Goal: Task Accomplishment & Management: Manage account settings

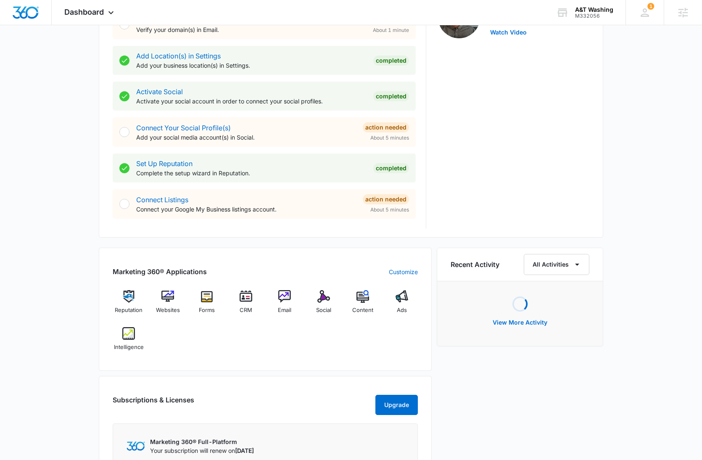
scroll to position [373, 0]
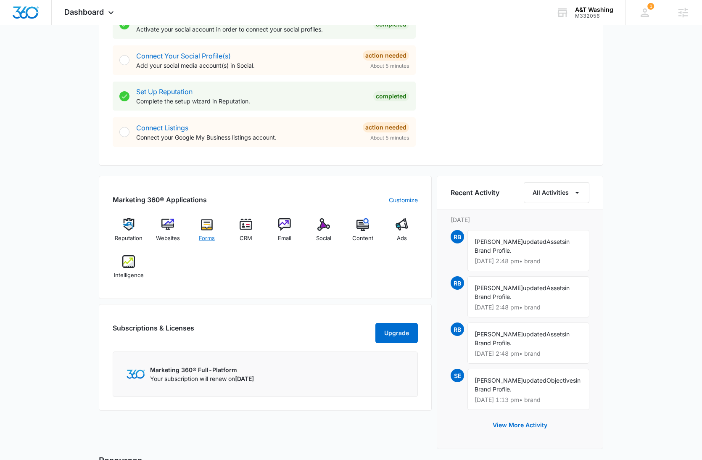
click at [201, 226] on img at bounding box center [206, 224] width 13 height 13
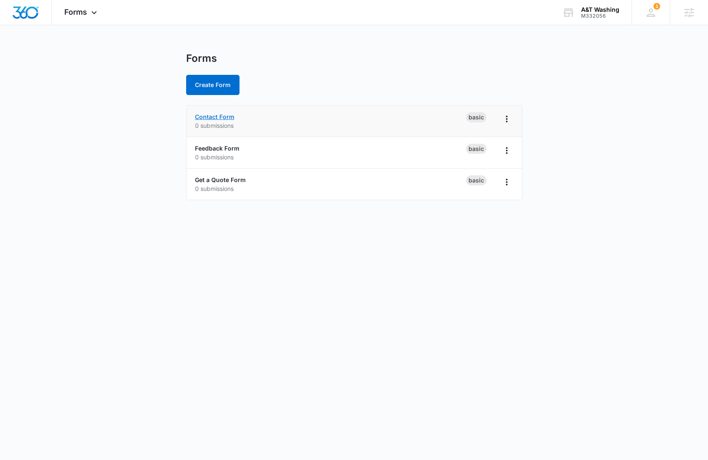
click at [214, 117] on link "Contact Form" at bounding box center [215, 116] width 40 height 7
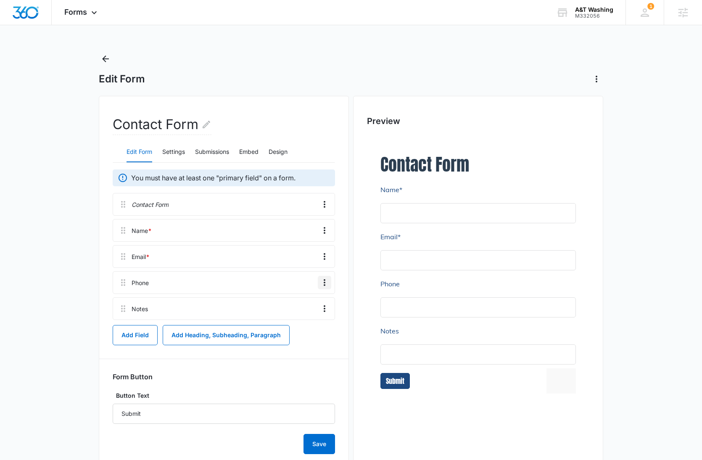
click at [321, 282] on icon "Overflow Menu" at bounding box center [324, 282] width 10 height 10
click at [303, 302] on button "Edit" at bounding box center [307, 306] width 48 height 13
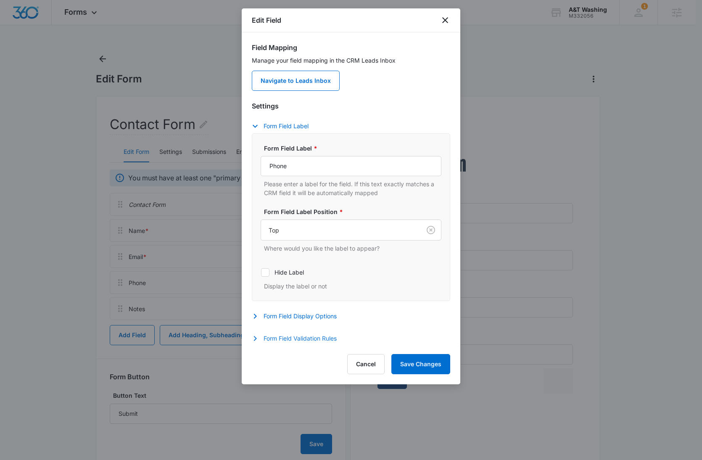
click at [313, 337] on button "Form Field Validation Rules" at bounding box center [298, 338] width 93 height 10
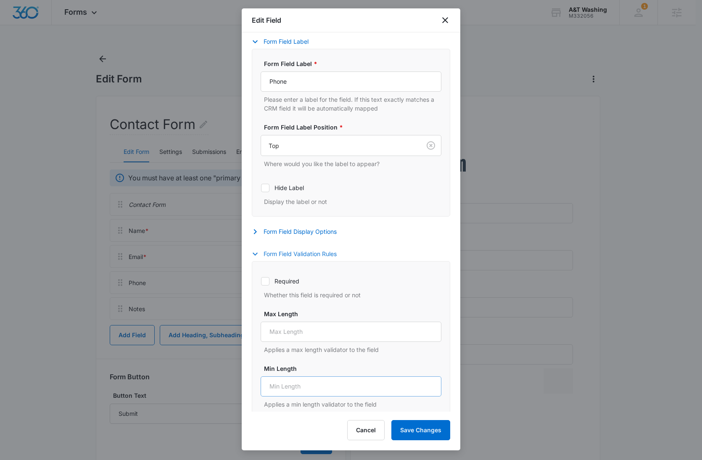
scroll to position [150, 0]
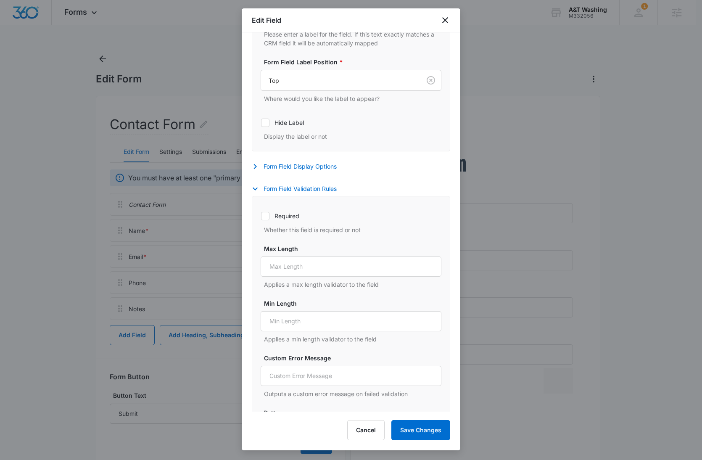
click at [265, 215] on icon at bounding box center [265, 216] width 5 height 4
click at [261, 216] on input "Required" at bounding box center [261, 216] width 0 height 0
checkbox input "true"
click at [420, 430] on button "Save Changes" at bounding box center [420, 430] width 59 height 20
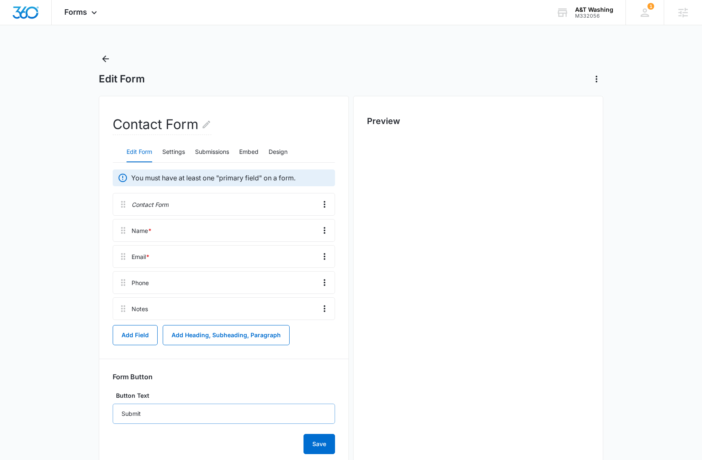
scroll to position [0, 0]
drag, startPoint x: 122, startPoint y: 287, endPoint x: 122, endPoint y: 252, distance: 35.7
click at [122, 252] on div "Contact Form Name * Email * Phone * Notes" at bounding box center [224, 256] width 222 height 127
click at [325, 282] on icon "Overflow Menu" at bounding box center [325, 282] width 2 height 7
click at [303, 306] on div "Edit" at bounding box center [302, 306] width 18 height 6
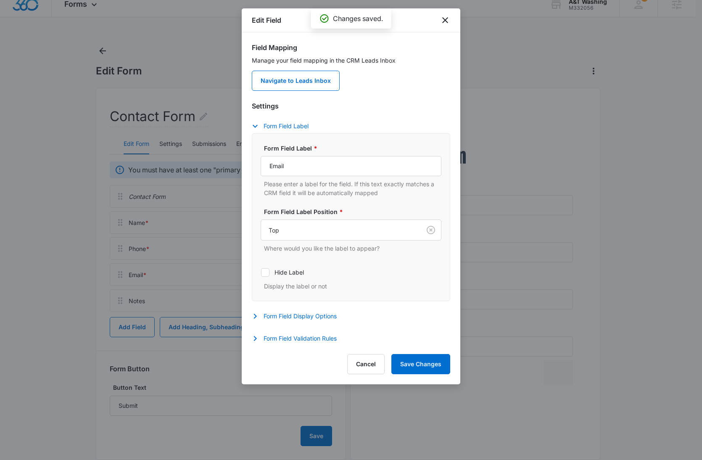
scroll to position [25, 0]
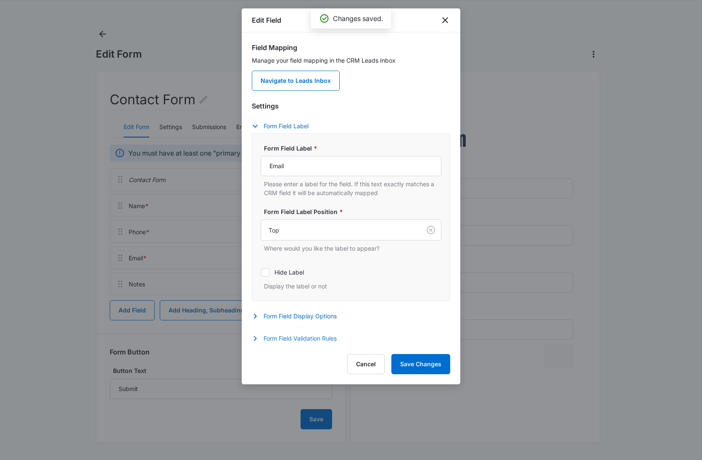
click at [292, 337] on button "Form Field Validation Rules" at bounding box center [298, 338] width 93 height 10
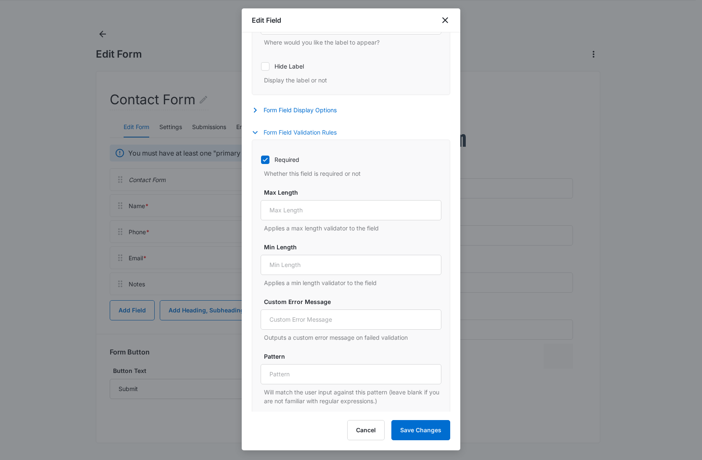
scroll to position [210, 0]
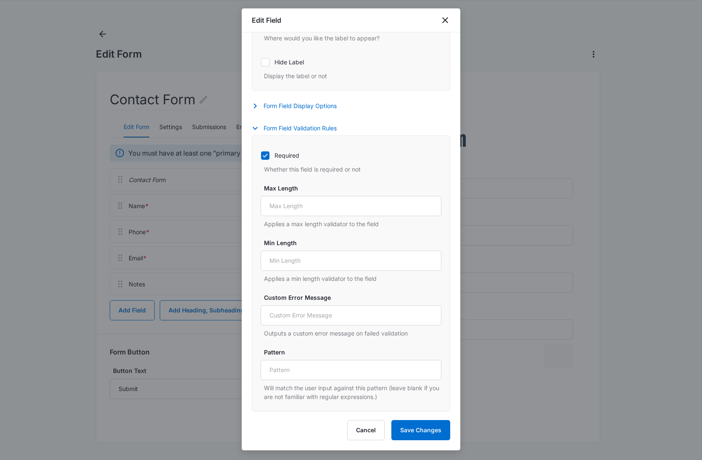
click at [265, 155] on icon at bounding box center [265, 155] width 5 height 4
click at [261, 155] on input "Required" at bounding box center [261, 155] width 0 height 0
checkbox input "false"
click at [408, 432] on button "Save Changes" at bounding box center [420, 430] width 59 height 20
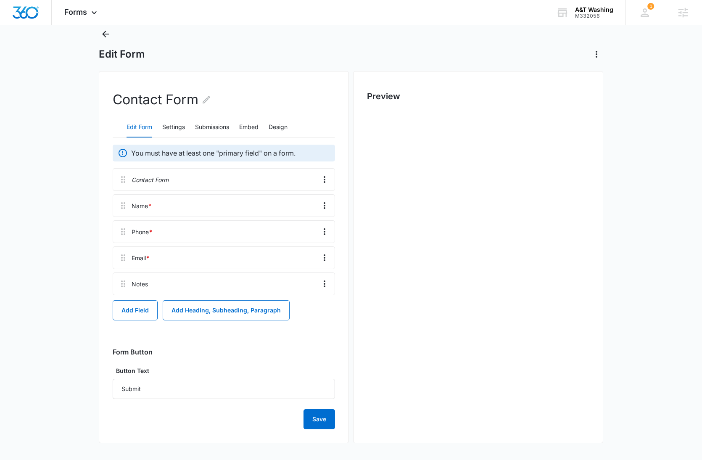
scroll to position [0, 0]
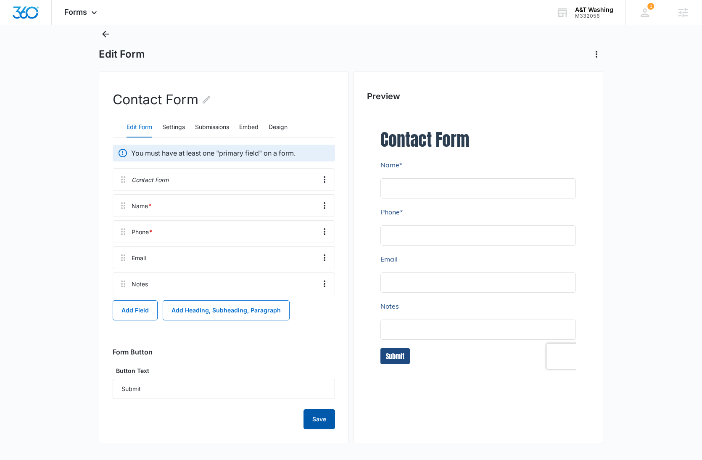
click at [321, 419] on button "Save" at bounding box center [319, 419] width 32 height 20
click at [69, 17] on div "Forms Apps Reputation Websites Forms CRM Email Social Content Ads Intelligence …" at bounding box center [82, 12] width 60 height 25
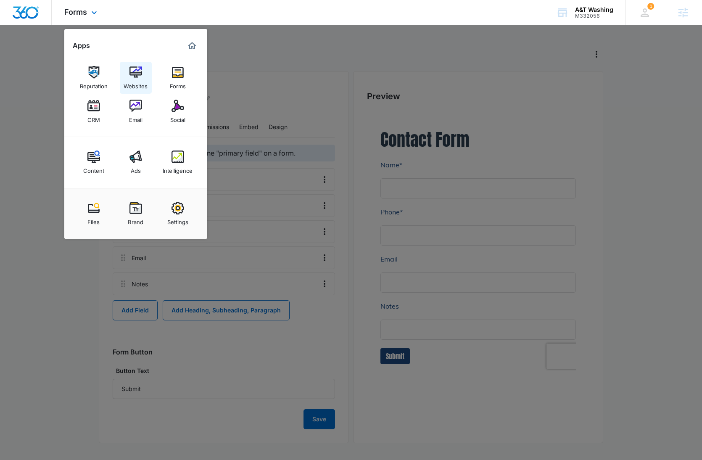
click at [143, 84] on div "Websites" at bounding box center [136, 84] width 24 height 11
